Goal: Information Seeking & Learning: Compare options

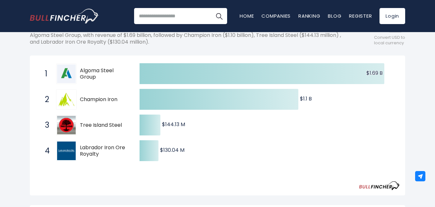
click at [61, 105] on img at bounding box center [66, 99] width 19 height 13
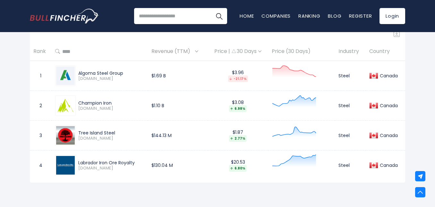
scroll to position [289, 0]
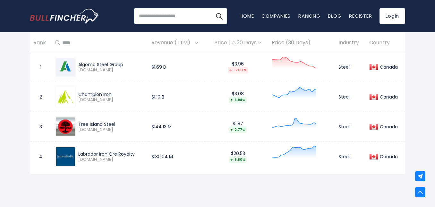
click at [137, 9] on input "search" at bounding box center [180, 16] width 93 height 16
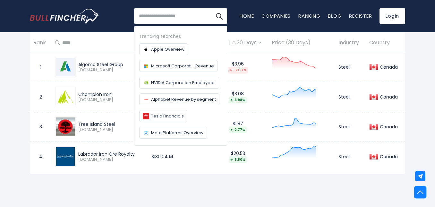
click at [419, 191] on img at bounding box center [420, 192] width 6 height 6
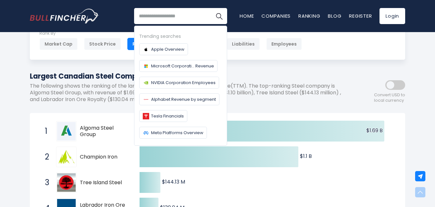
scroll to position [0, 0]
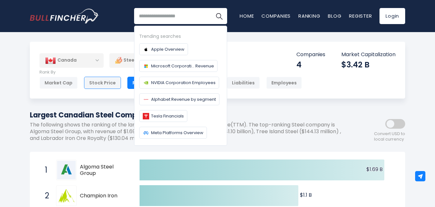
click at [103, 85] on div "Stock Price" at bounding box center [102, 83] width 37 height 12
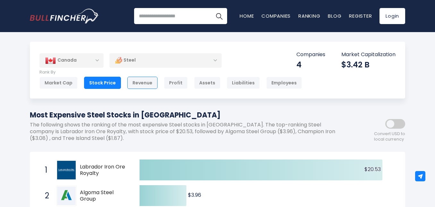
click at [142, 85] on div "Revenue" at bounding box center [142, 83] width 30 height 12
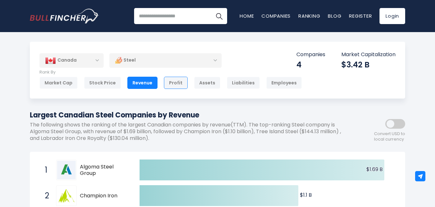
click at [169, 82] on div "Profit" at bounding box center [176, 83] width 24 height 12
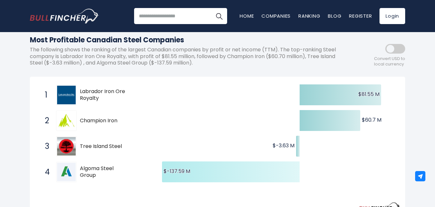
scroll to position [64, 0]
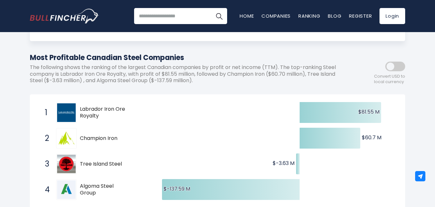
click at [401, 66] on span at bounding box center [395, 67] width 20 height 10
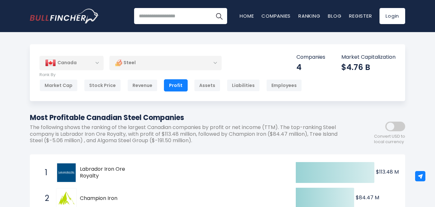
scroll to position [0, 0]
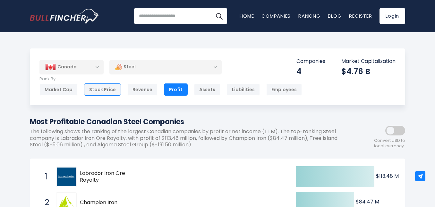
click at [103, 89] on div "Stock Price" at bounding box center [102, 89] width 37 height 12
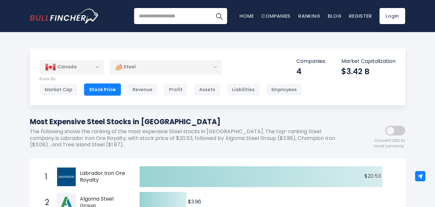
click at [401, 130] on span at bounding box center [395, 131] width 20 height 10
click at [145, 91] on div "Revenue" at bounding box center [142, 89] width 30 height 12
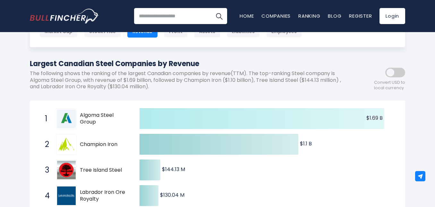
scroll to position [64, 0]
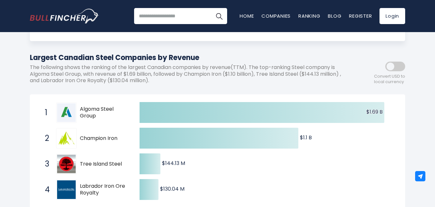
click at [400, 70] on span at bounding box center [395, 67] width 20 height 10
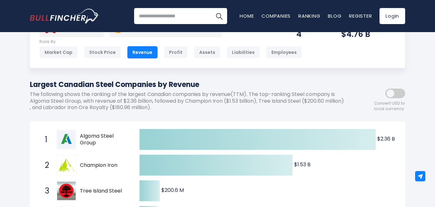
scroll to position [0, 0]
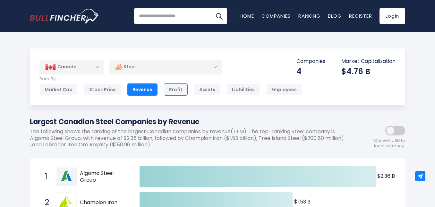
click at [177, 87] on div "Profit" at bounding box center [176, 89] width 24 height 12
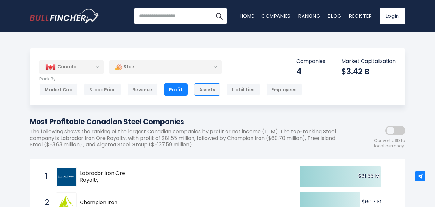
click at [208, 90] on div "Assets" at bounding box center [207, 89] width 26 height 12
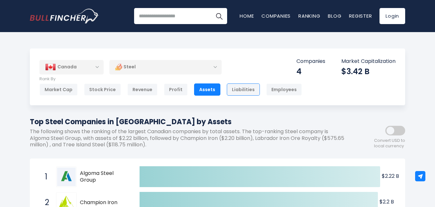
click at [243, 92] on div "Liabilities" at bounding box center [243, 89] width 33 height 12
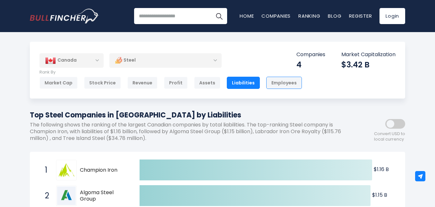
click at [270, 82] on div "Employees" at bounding box center [284, 83] width 36 height 12
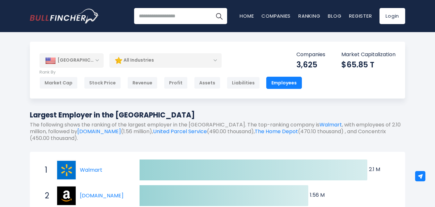
click at [216, 61] on div "All Industries" at bounding box center [165, 60] width 112 height 15
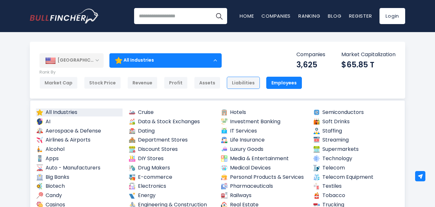
click at [242, 85] on div "Liabilities" at bounding box center [243, 83] width 33 height 12
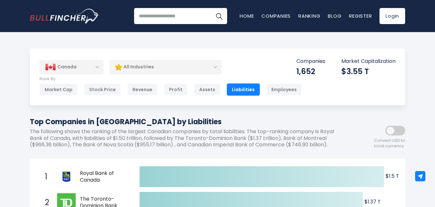
click at [215, 67] on div "All Industries" at bounding box center [165, 67] width 112 height 15
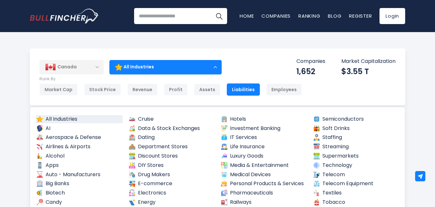
click at [211, 42] on body "Home Companies Ranking Blog Register Login Home" at bounding box center [217, 103] width 435 height 207
